Goal: Information Seeking & Learning: Learn about a topic

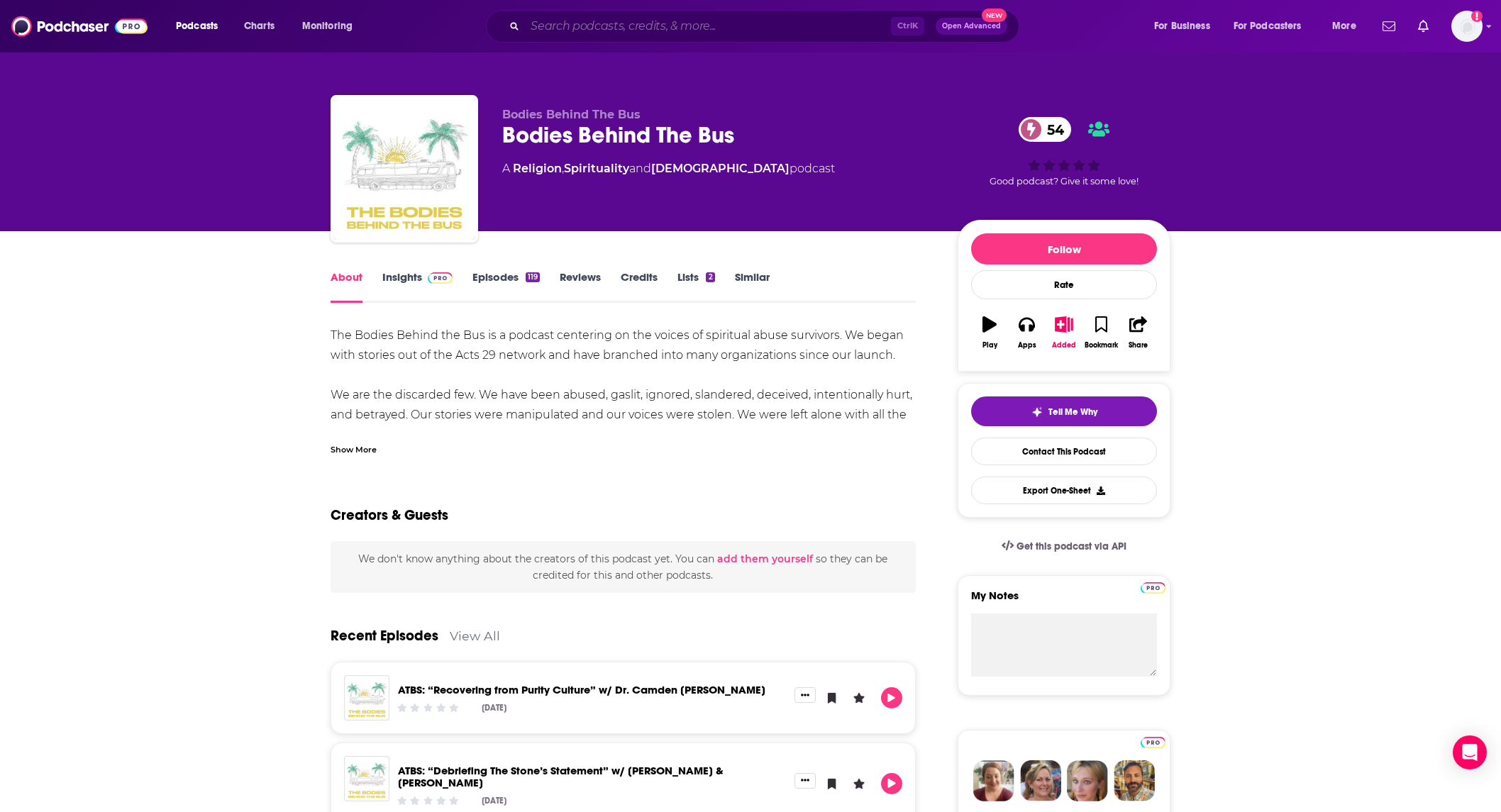
click at [592, 25] on input "Search podcasts, credits, & more..." at bounding box center [708, 25] width 366 height 22
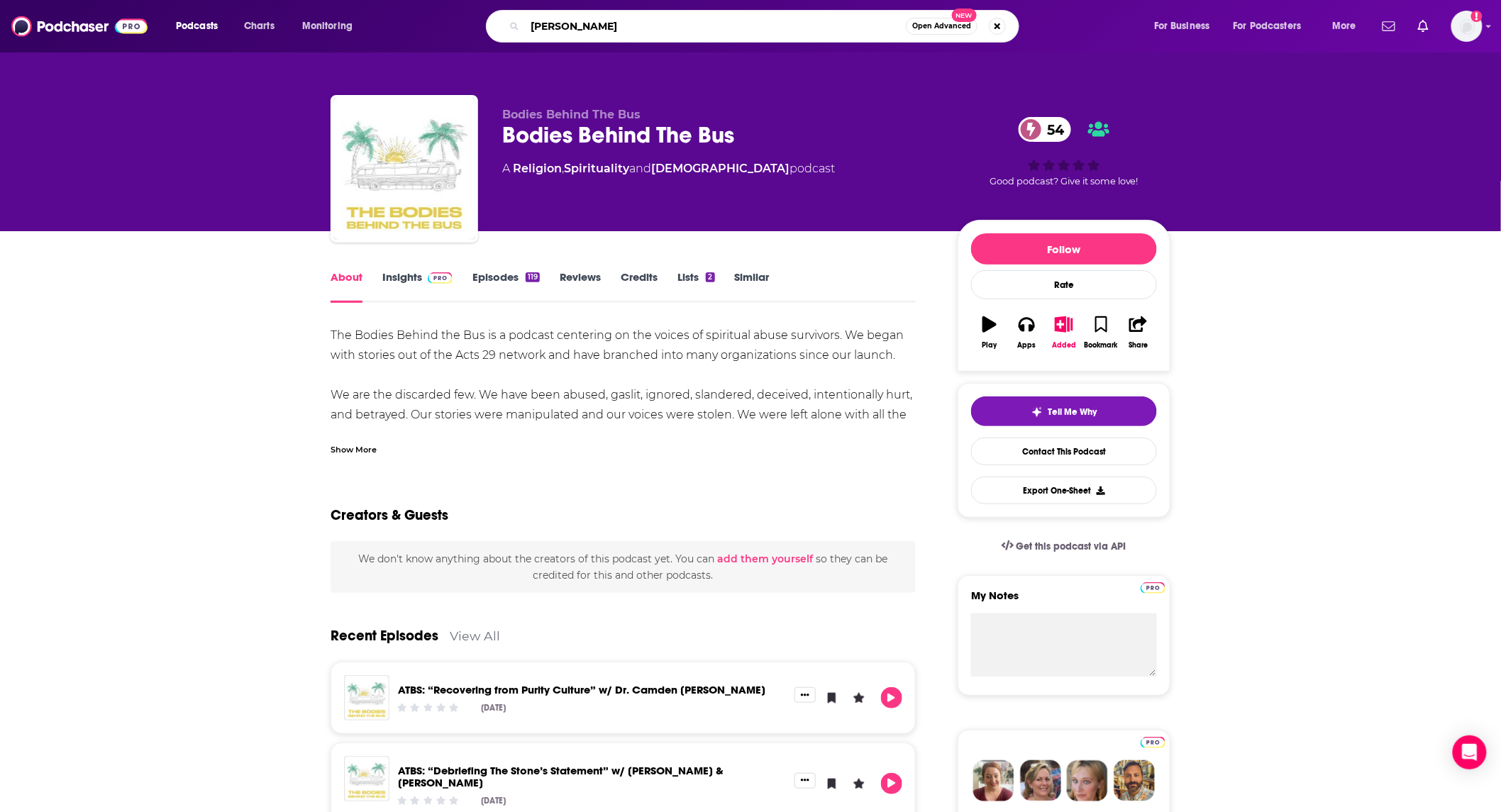
type input "[PERSON_NAME]"
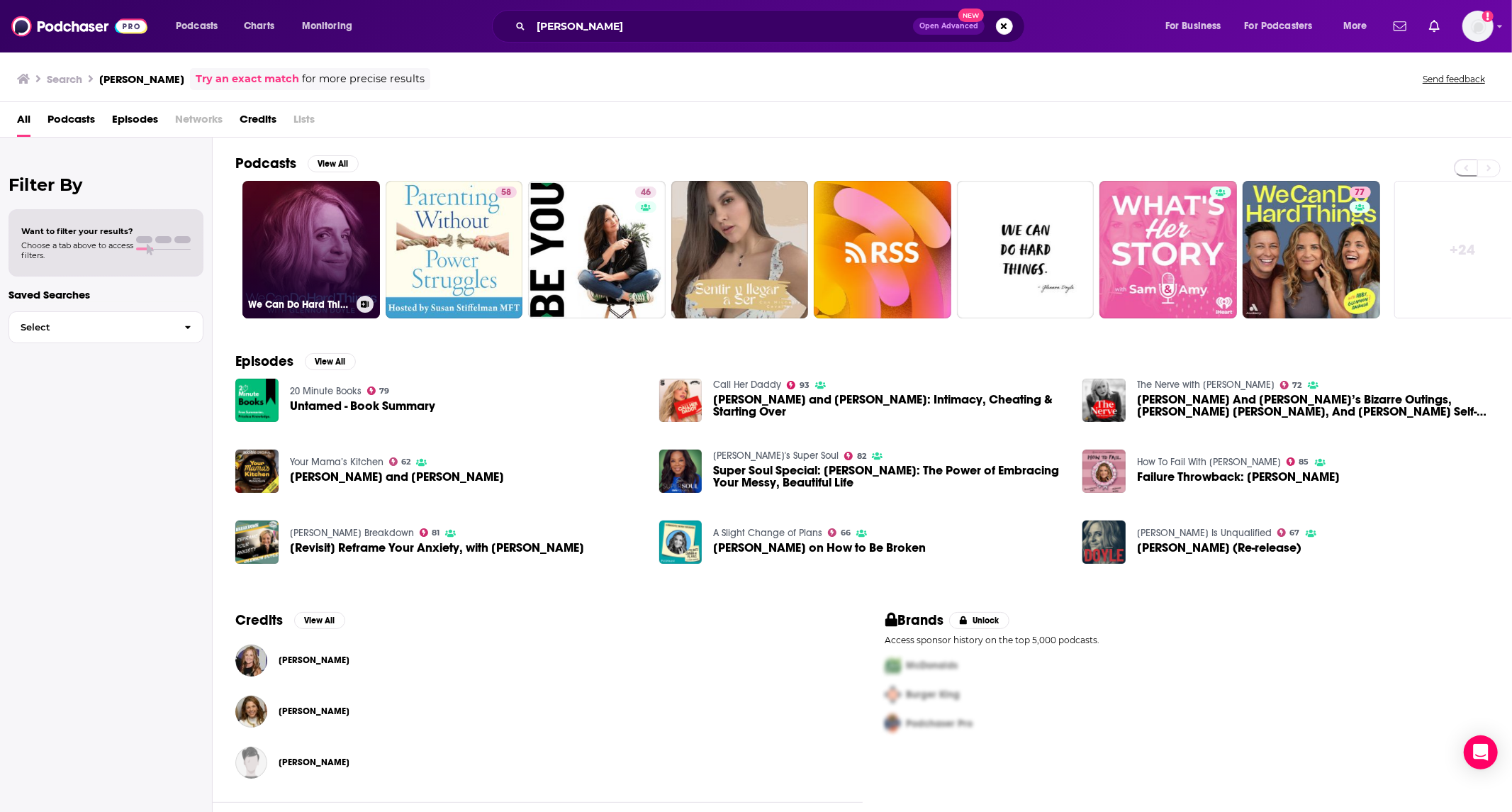
click at [326, 238] on link "We Can Do Hard Things with [PERSON_NAME]" at bounding box center [311, 249] width 137 height 137
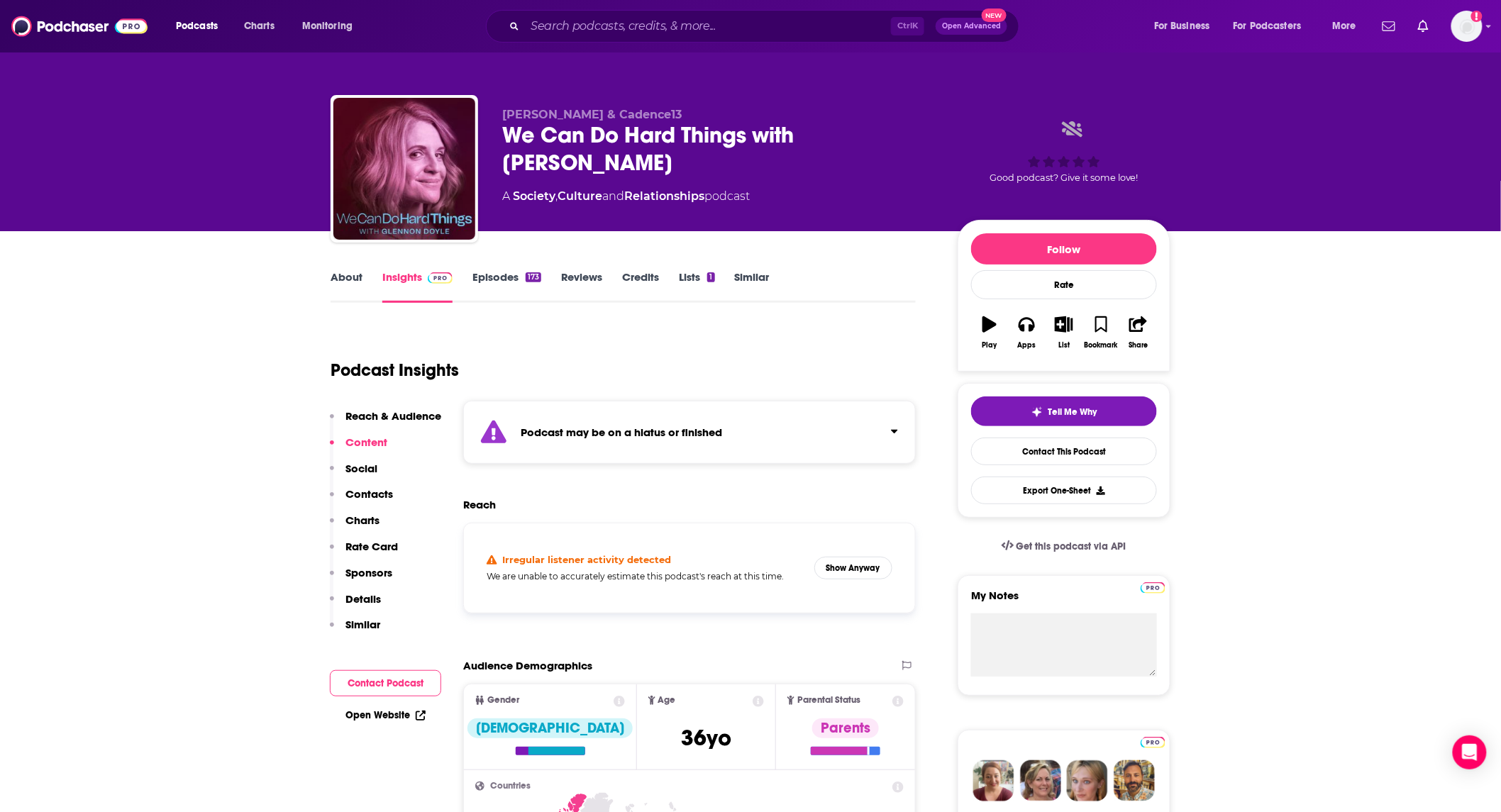
click at [481, 279] on link "Episodes 173" at bounding box center [507, 286] width 69 height 32
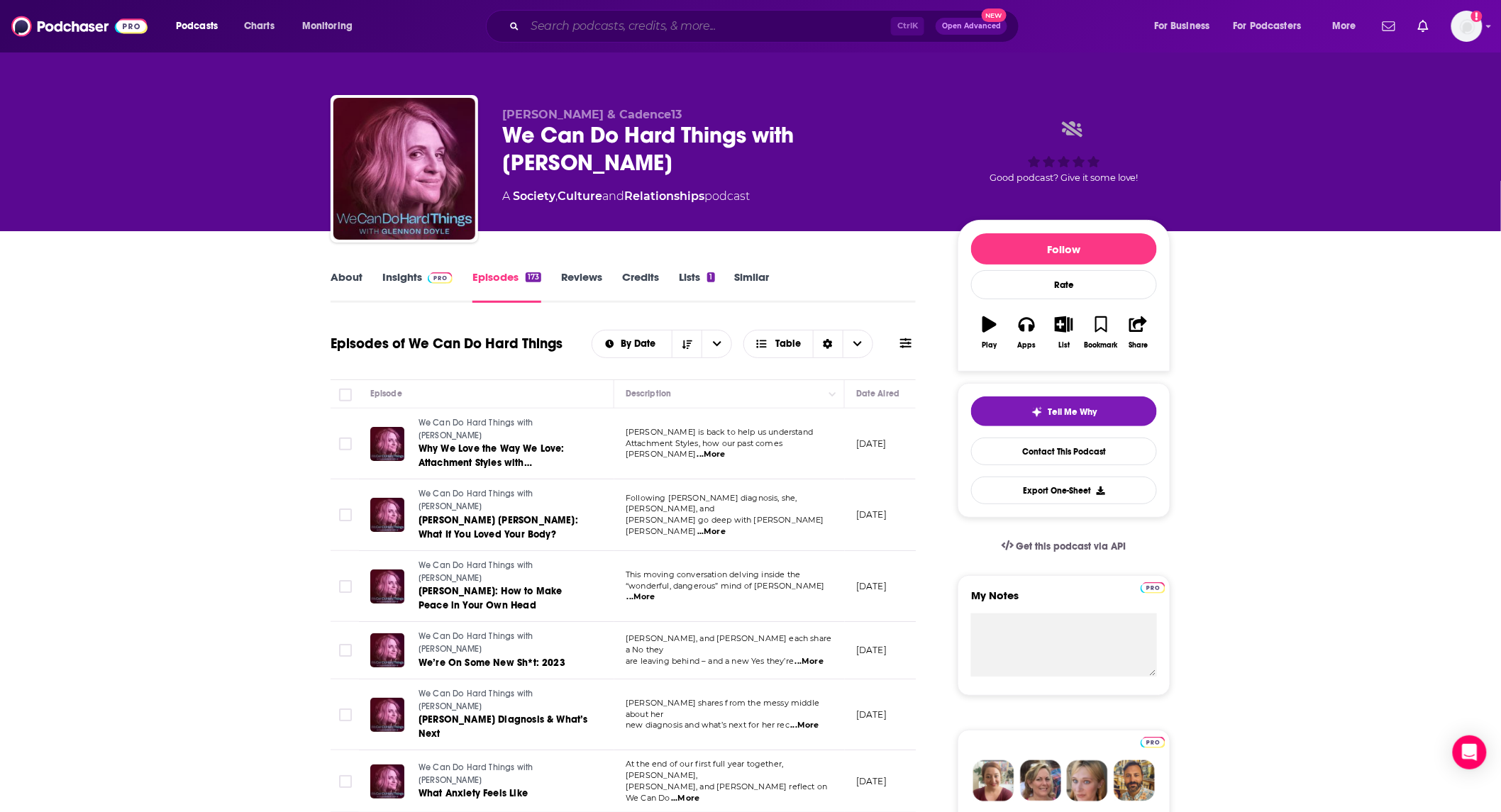
click at [588, 25] on input "Search podcasts, credits, & more..." at bounding box center [708, 25] width 366 height 22
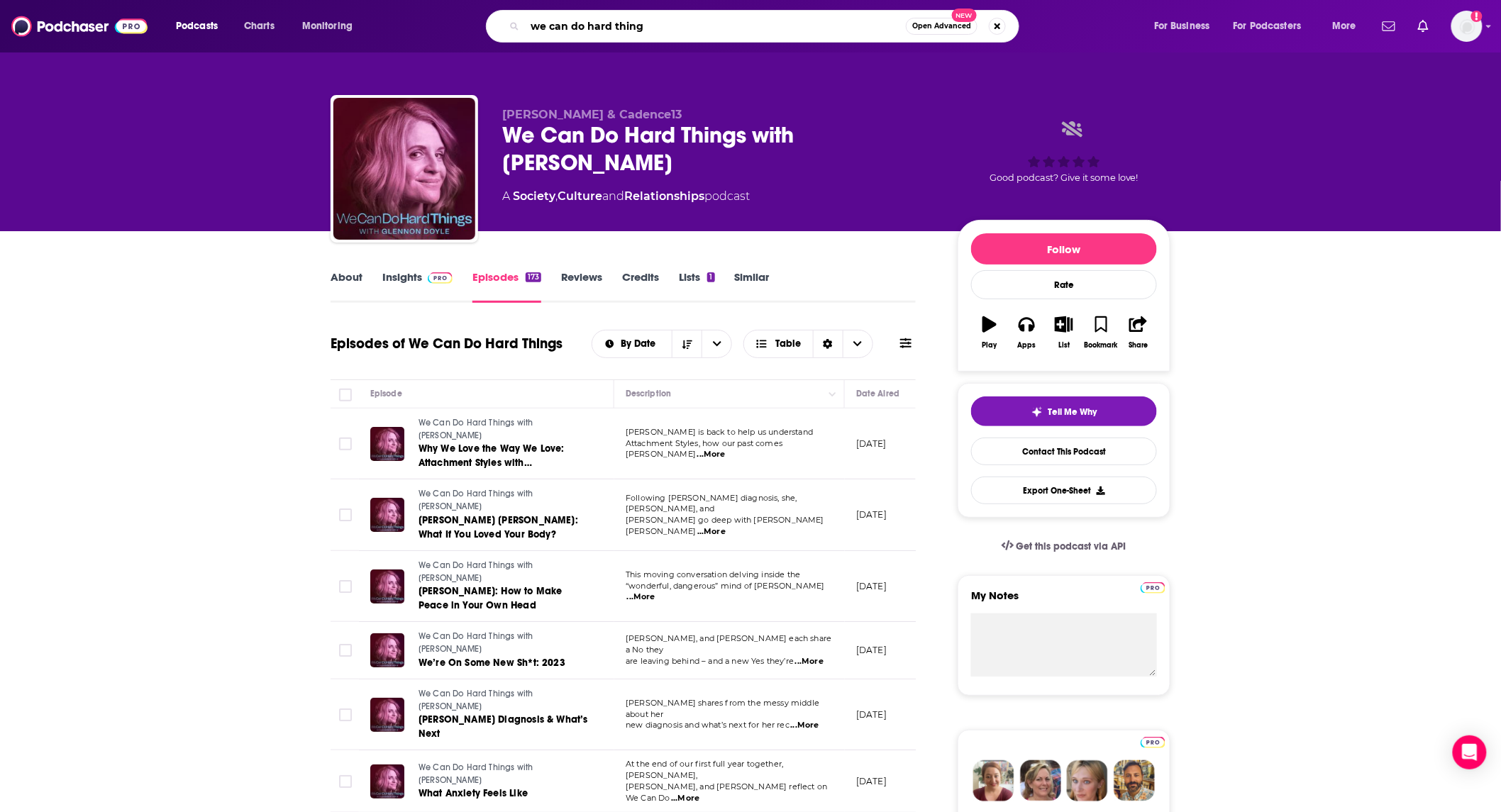
type input "we can do hard things"
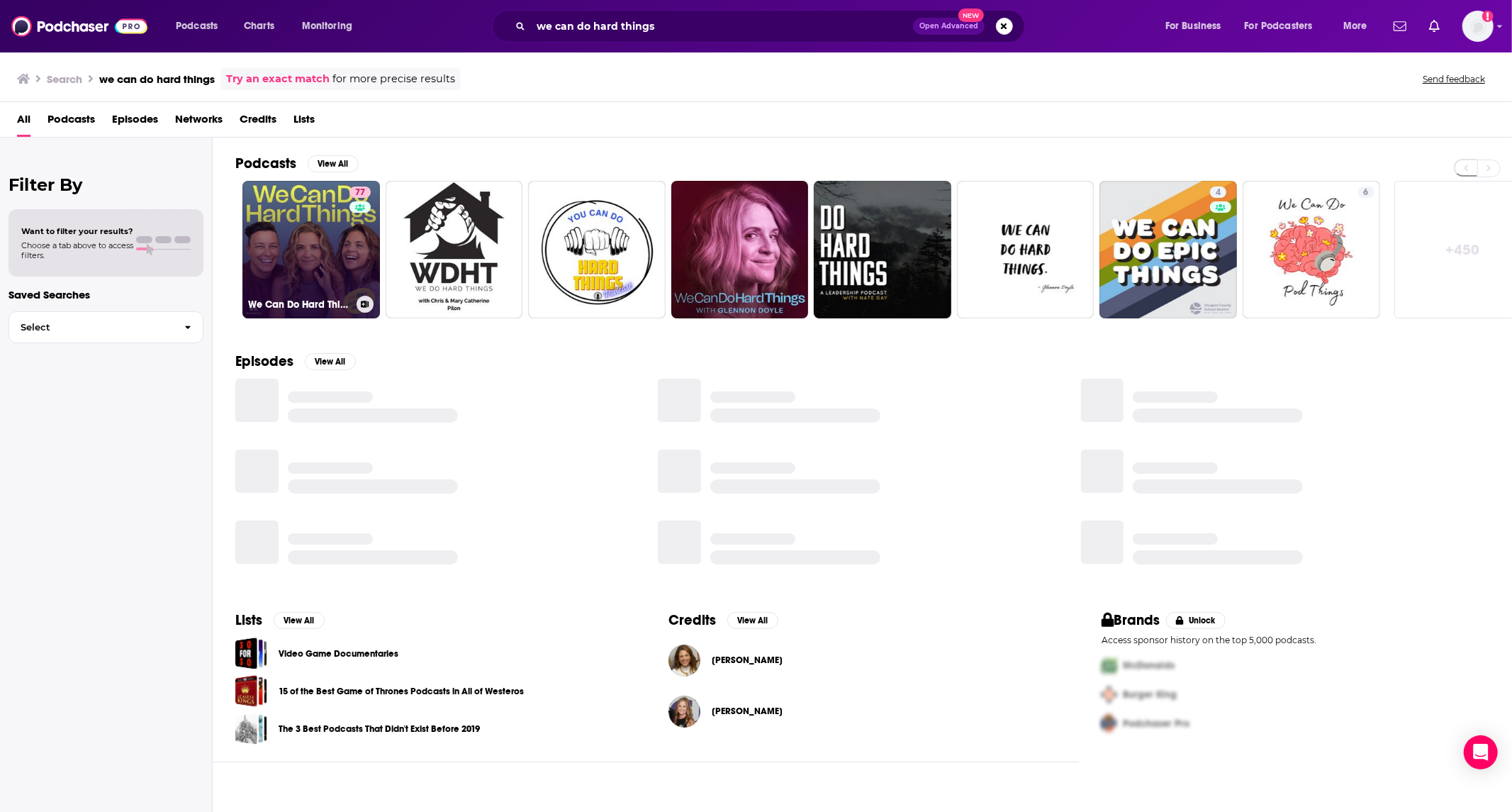
click at [292, 211] on link "77 We Can Do Hard Things" at bounding box center [311, 249] width 137 height 137
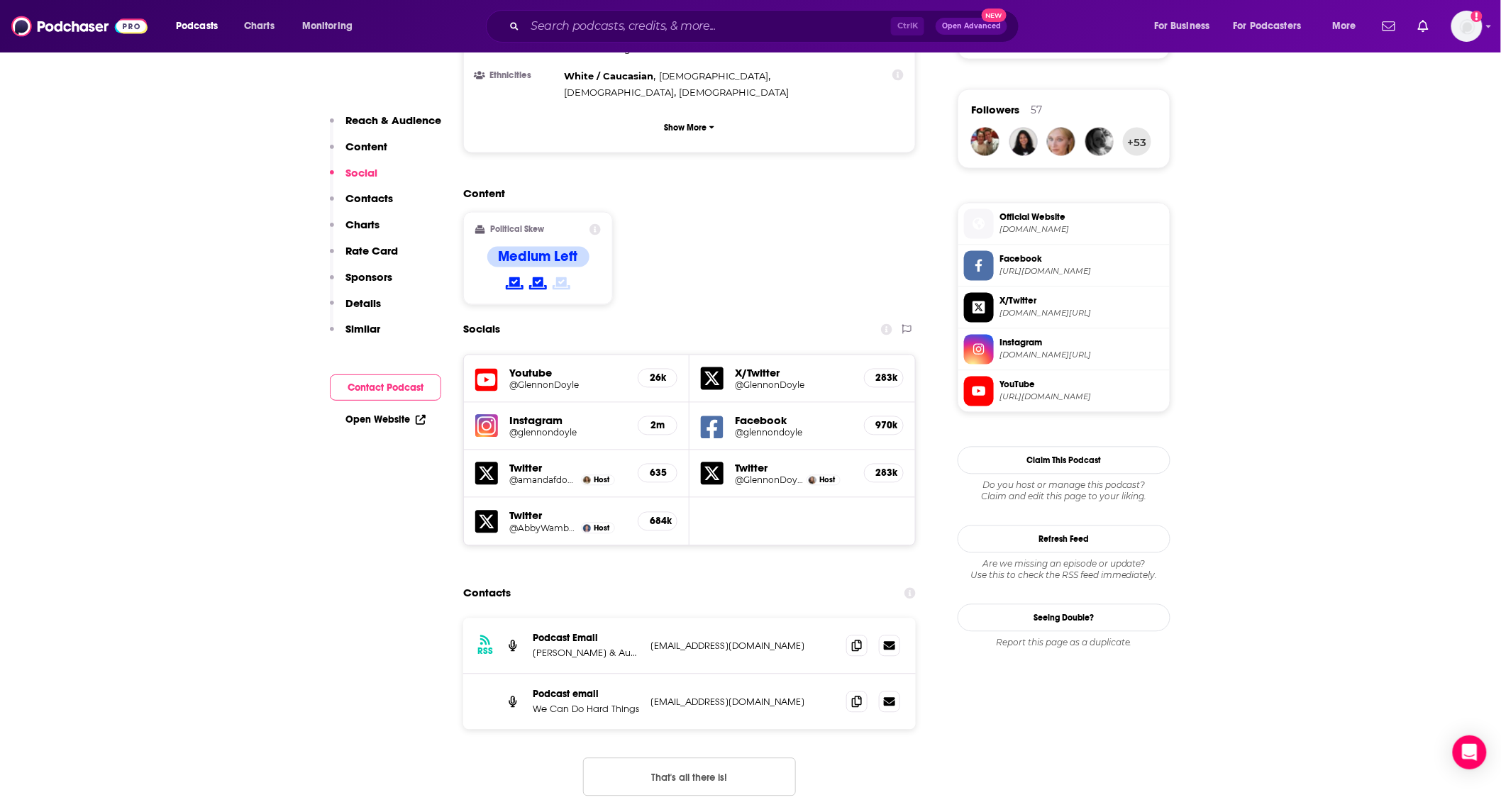
scroll to position [1050, 0]
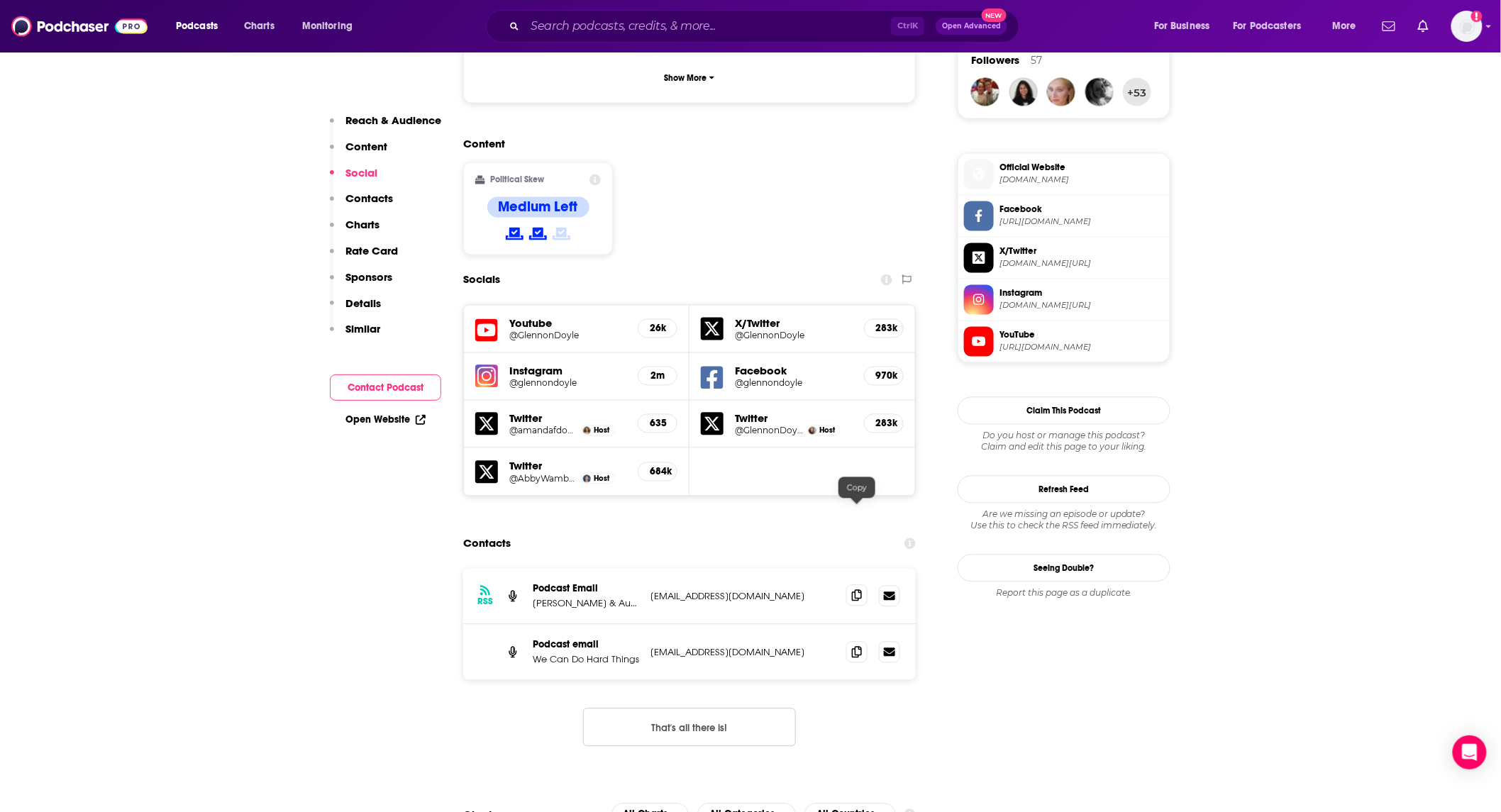
click at [849, 585] on span at bounding box center [857, 596] width 22 height 22
